Goal: Find specific page/section: Find specific page/section

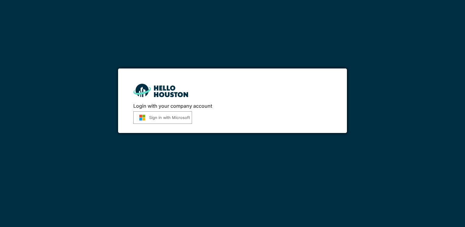
click at [147, 118] on img "submit" at bounding box center [142, 117] width 14 height 6
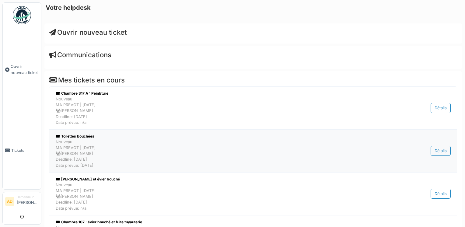
click at [73, 153] on div "Nouveau MA PREVOT | Il y a 1 jour(s) Jean Callewaert Deadline: 25/08/2025 Date …" at bounding box center [222, 153] width 332 height 29
